Goal: Find specific page/section: Find specific page/section

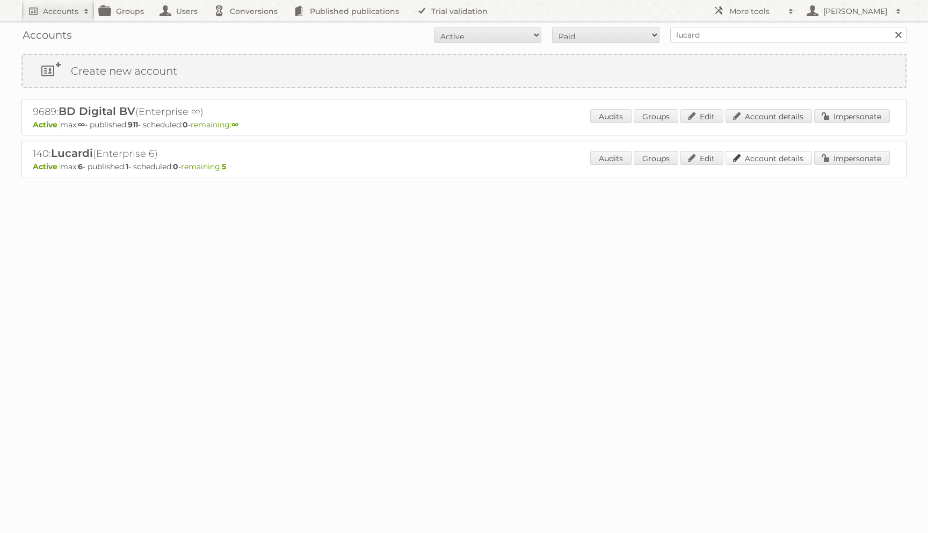
click at [765, 161] on link "Account details" at bounding box center [769, 158] width 86 height 14
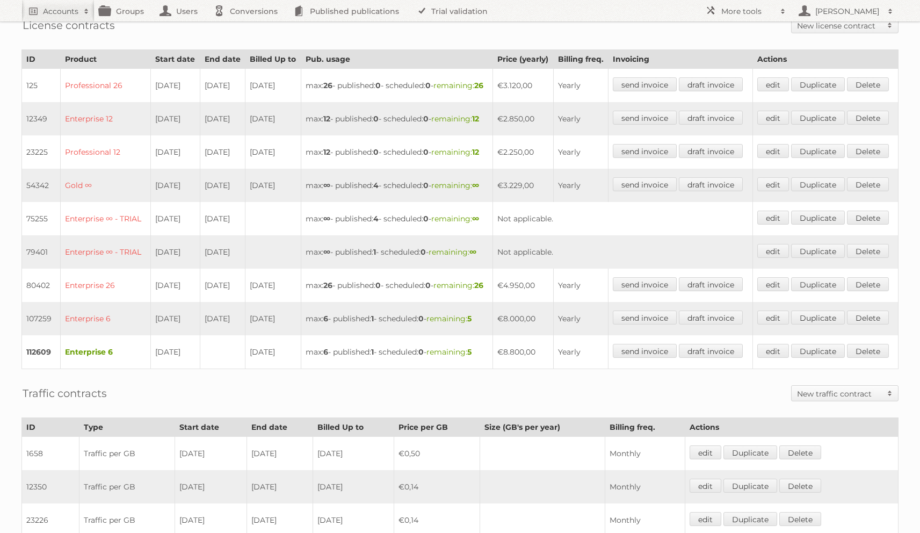
scroll to position [482, 0]
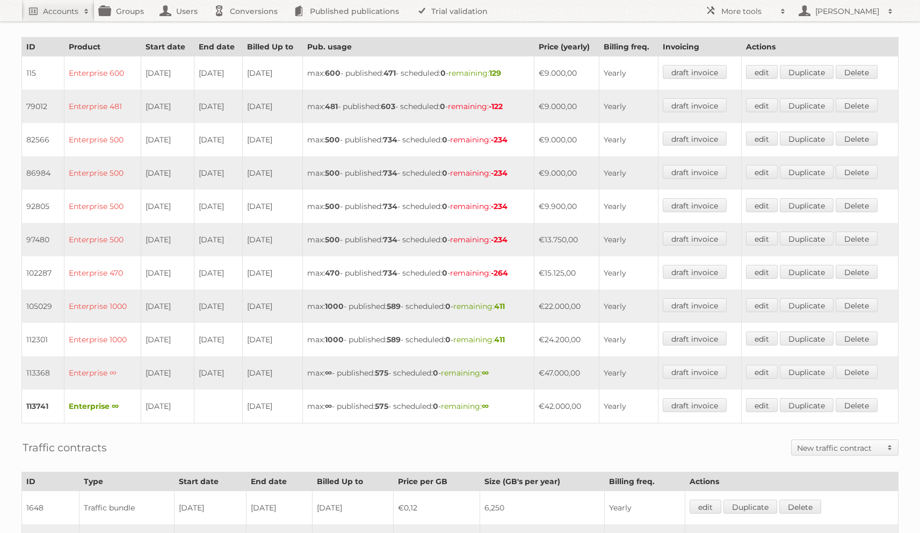
scroll to position [312, 0]
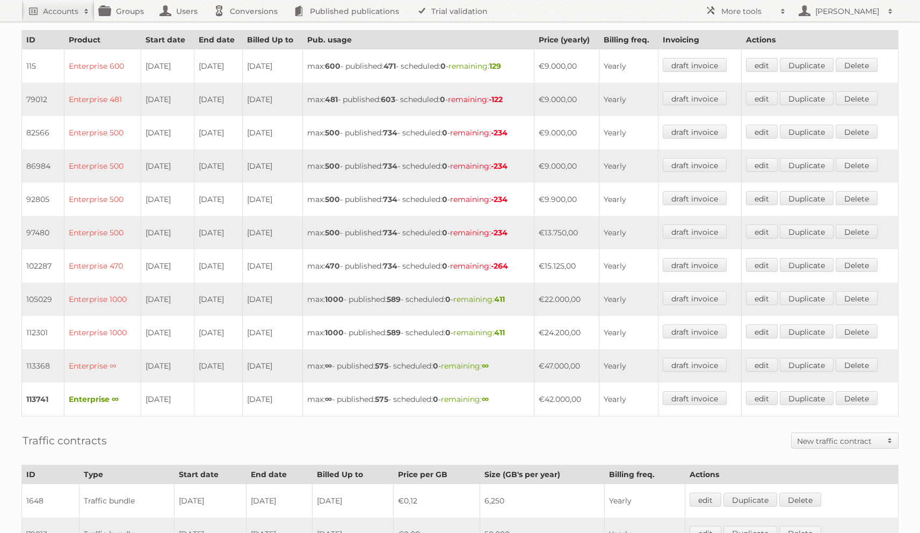
drag, startPoint x: 567, startPoint y: 392, endPoint x: 551, endPoint y: 392, distance: 16.1
click at [551, 392] on td "€42.000,00" at bounding box center [566, 399] width 65 height 34
click at [559, 293] on td "€22.000,00" at bounding box center [566, 299] width 65 height 33
drag, startPoint x: 556, startPoint y: 293, endPoint x: 584, endPoint y: 291, distance: 27.5
click at [584, 291] on td "€22.000,00" at bounding box center [566, 299] width 65 height 33
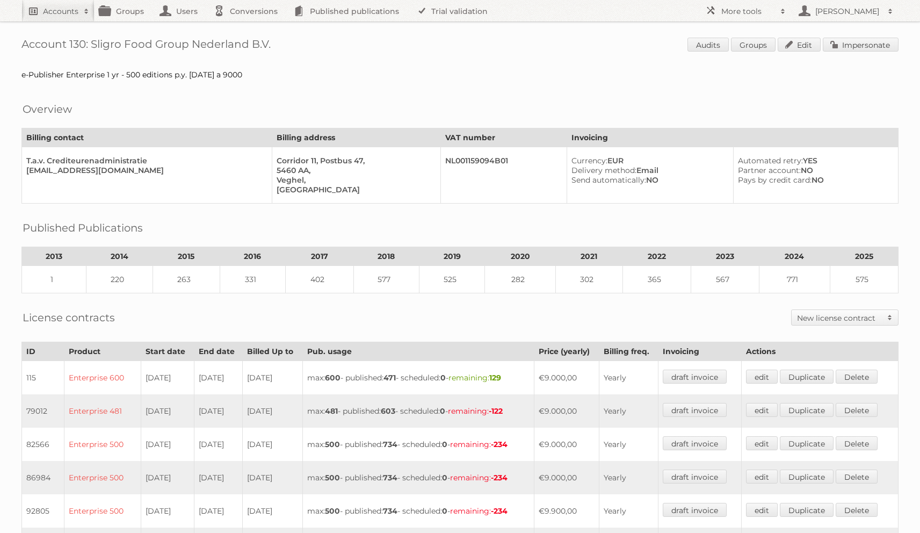
click at [64, 6] on h2 "Accounts" at bounding box center [60, 11] width 35 height 11
type input"] "grey dog"
click at [248, 27] on input "Search" at bounding box center [256, 35] width 16 height 16
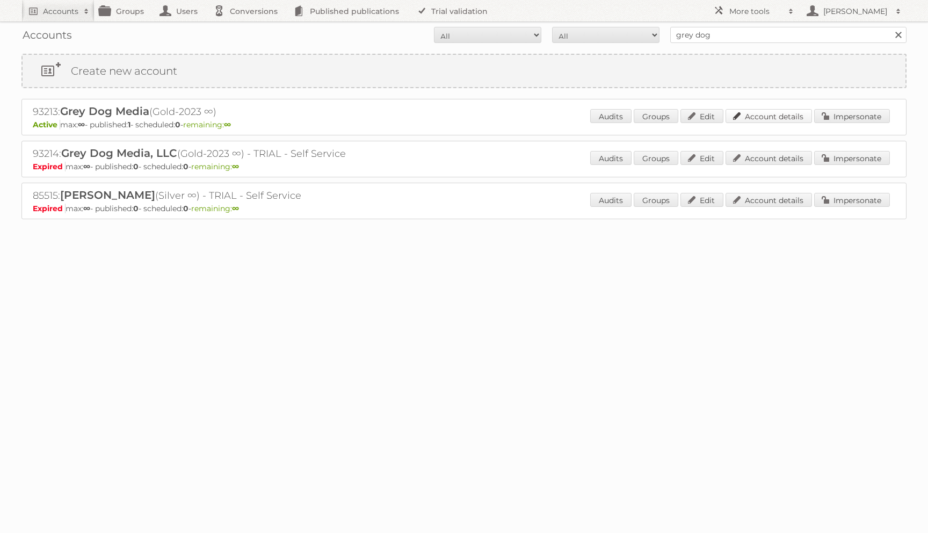
click at [763, 119] on link "Account details" at bounding box center [769, 116] width 86 height 14
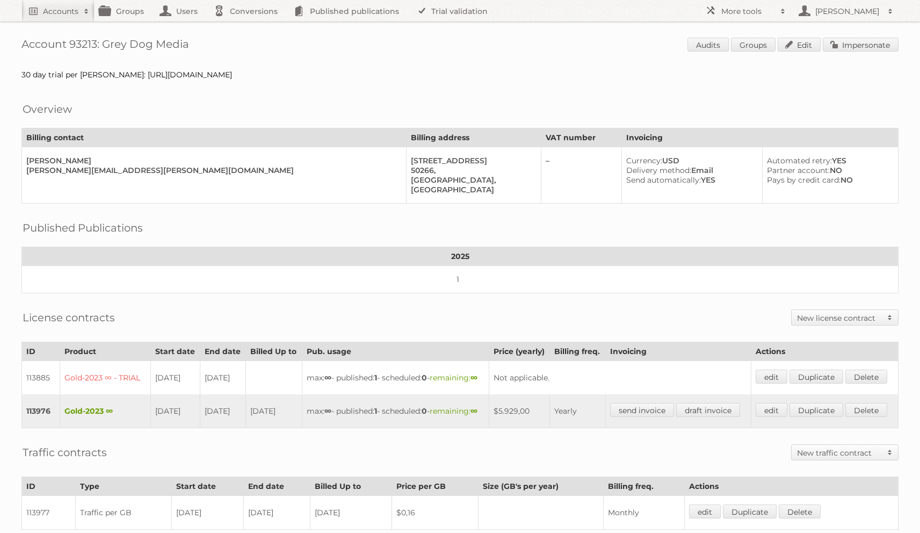
scroll to position [23, 0]
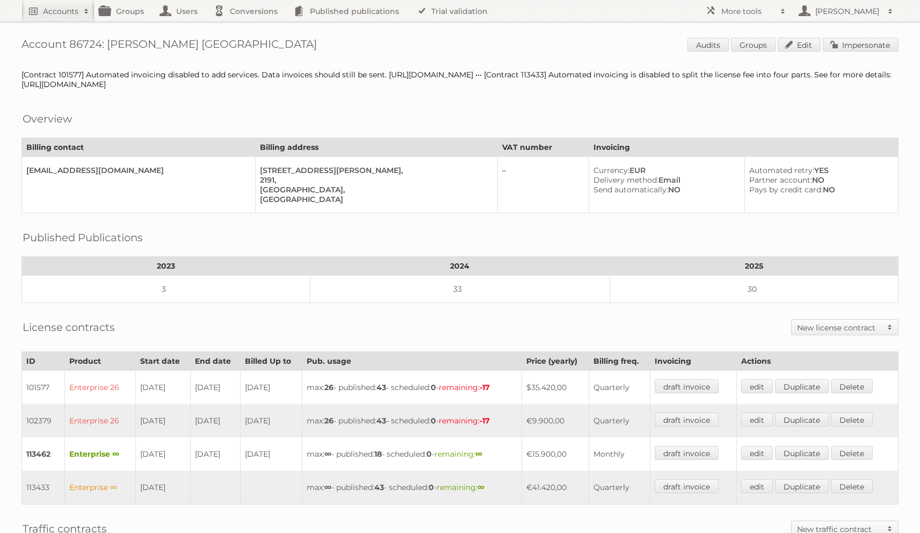
scroll to position [263, 0]
